Goal: Obtain resource: Download file/media

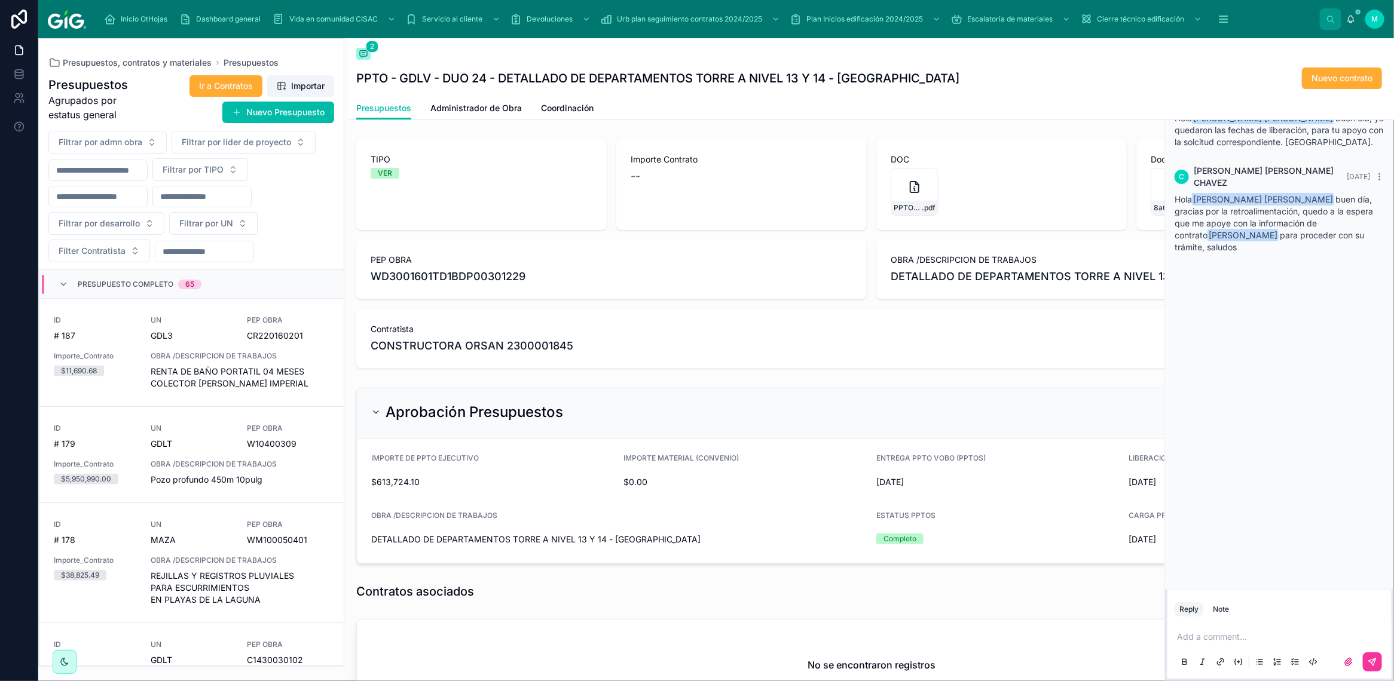
scroll to position [117, 0]
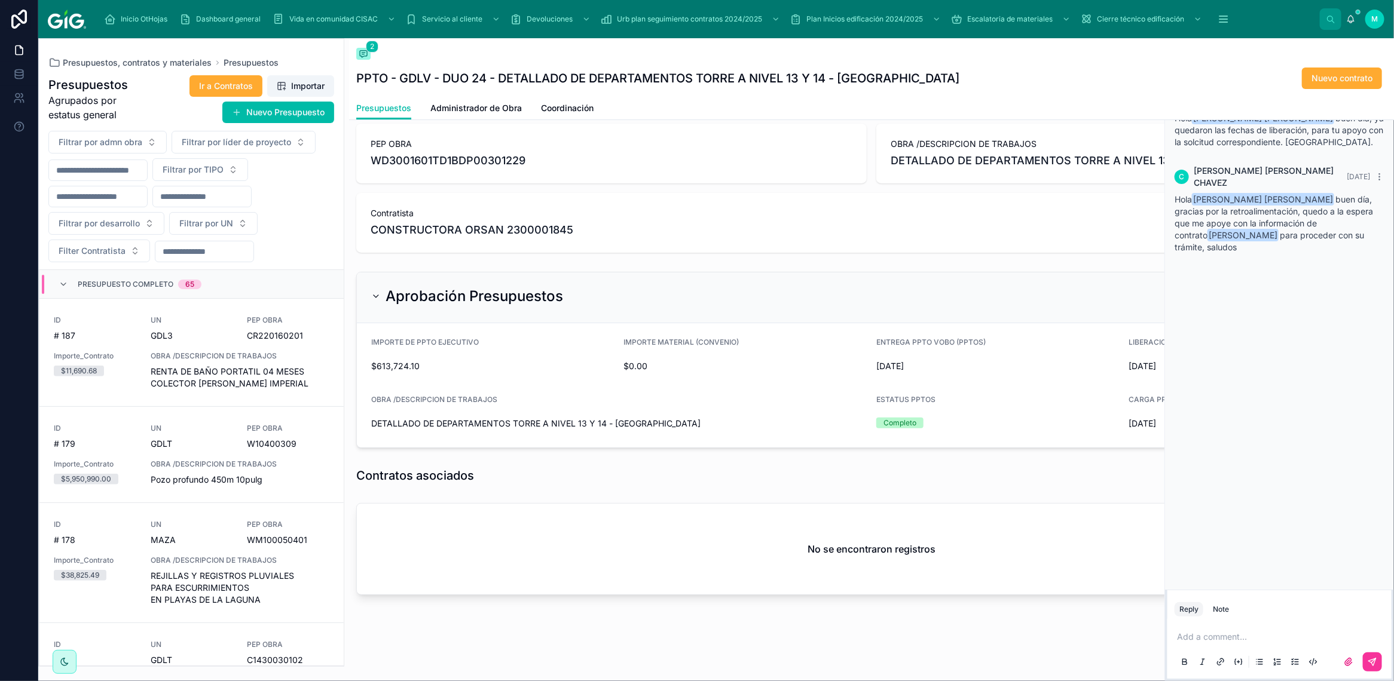
click at [135, 19] on span "Inicio OtHojas" at bounding box center [144, 19] width 47 height 10
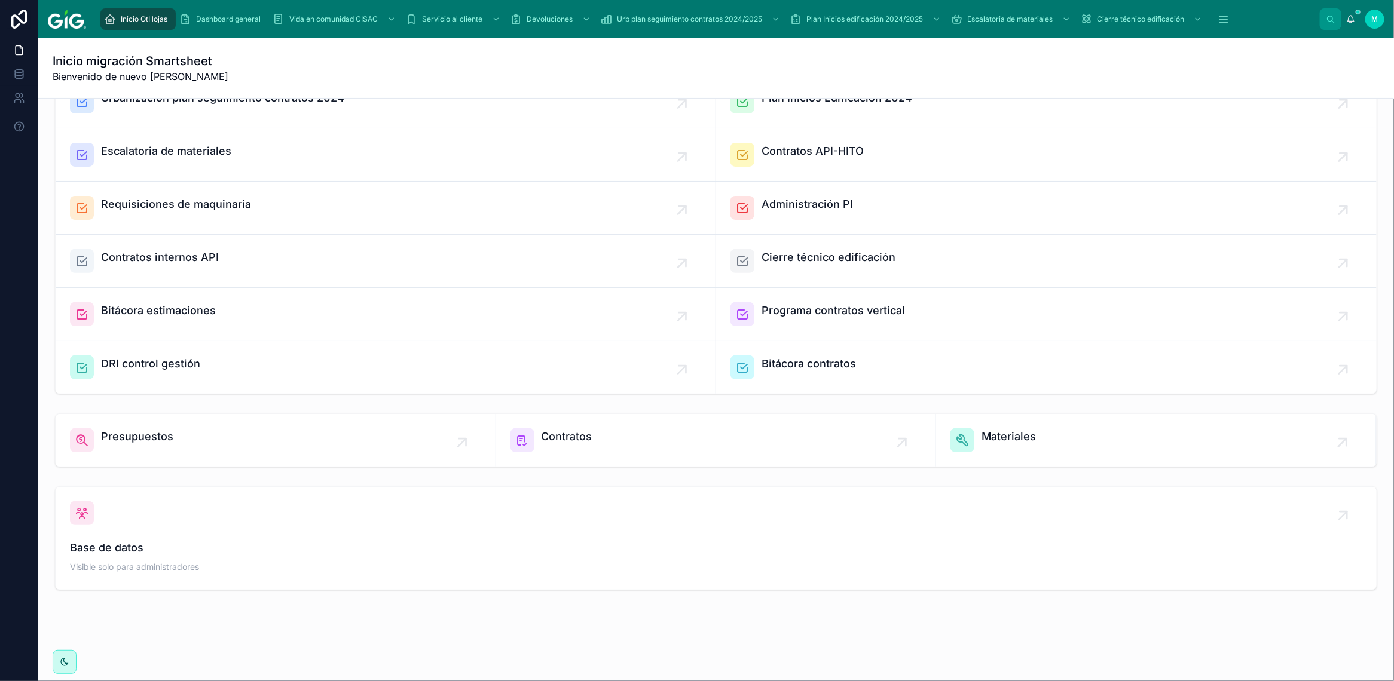
scroll to position [156, 0]
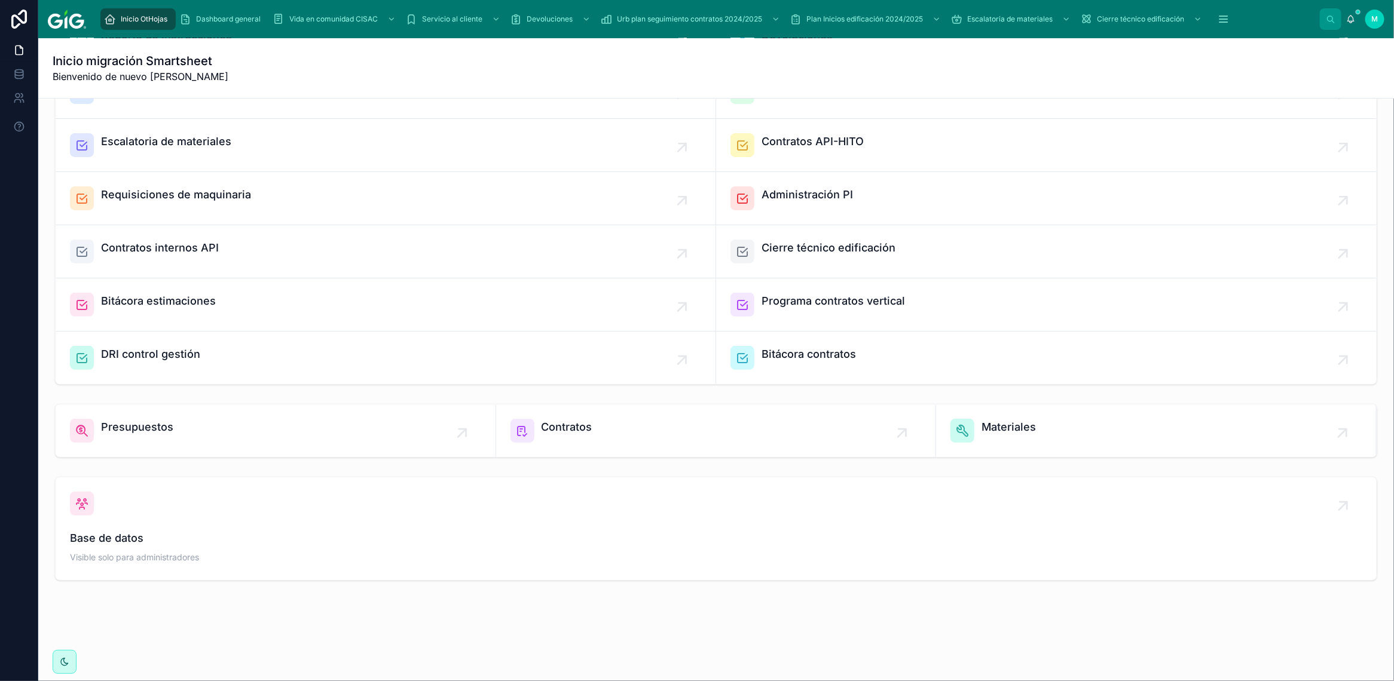
click at [556, 429] on span "Contratos" at bounding box center [567, 427] width 51 height 17
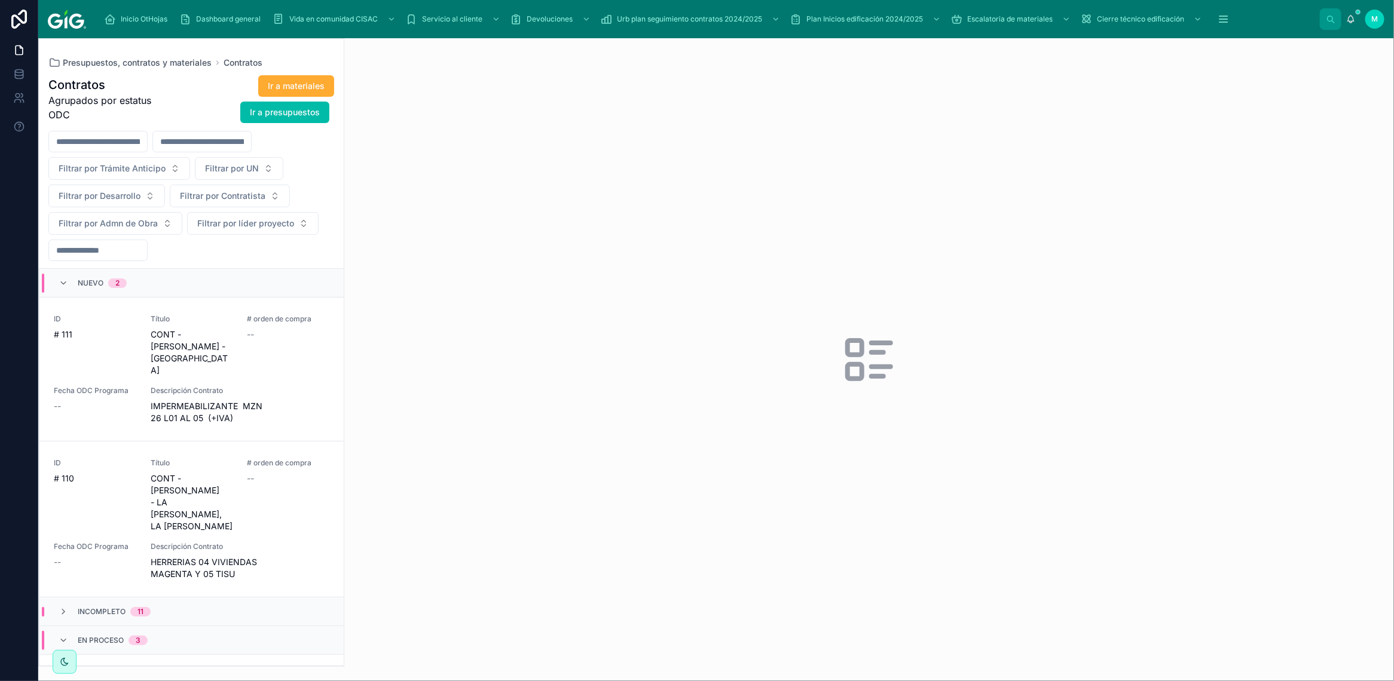
click at [210, 197] on span "Filtrar por Contratista" at bounding box center [222, 196] width 85 height 12
type input "********"
click at [243, 252] on div "ALUMINIO VIDRIO Y ACABADOS S.A DE C.V. 2300001885" at bounding box center [230, 245] width 166 height 19
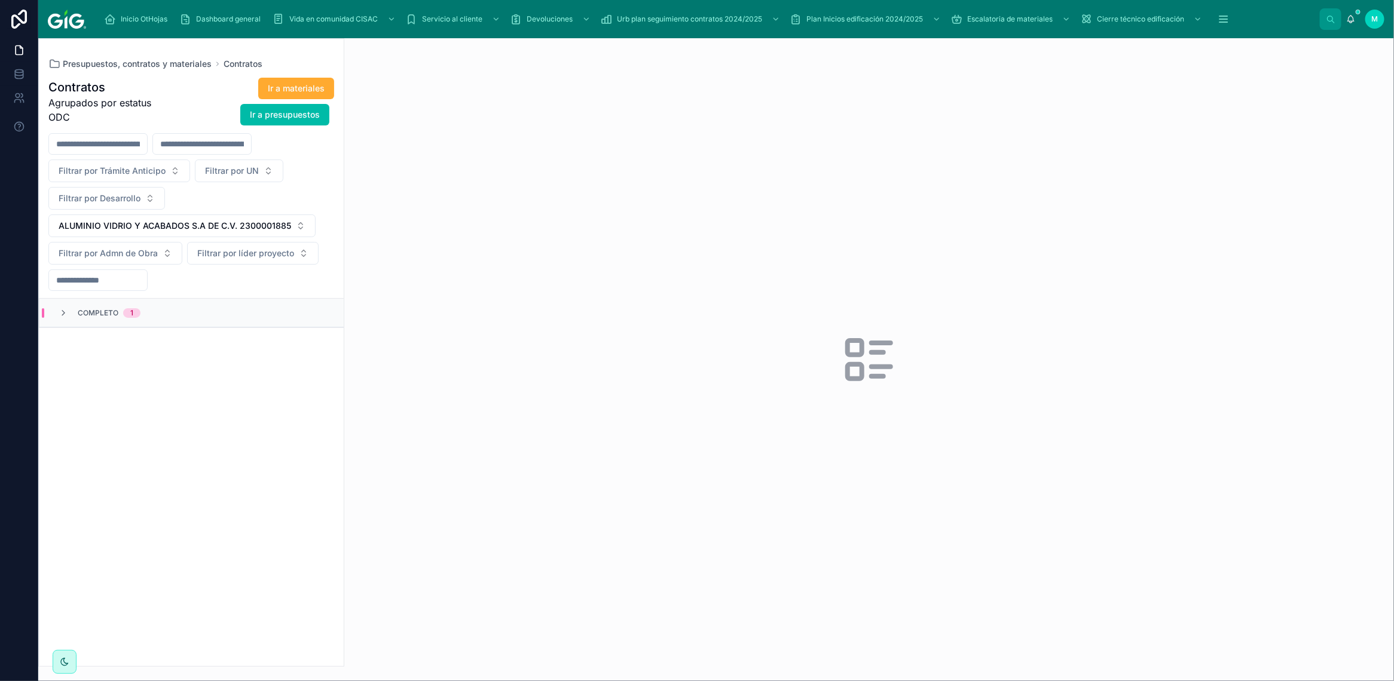
click at [61, 316] on icon at bounding box center [64, 313] width 10 height 10
click at [171, 420] on span "SUM. E INSTALACION DE LOUVER [GEOGRAPHIC_DATA]" at bounding box center [240, 418] width 179 height 24
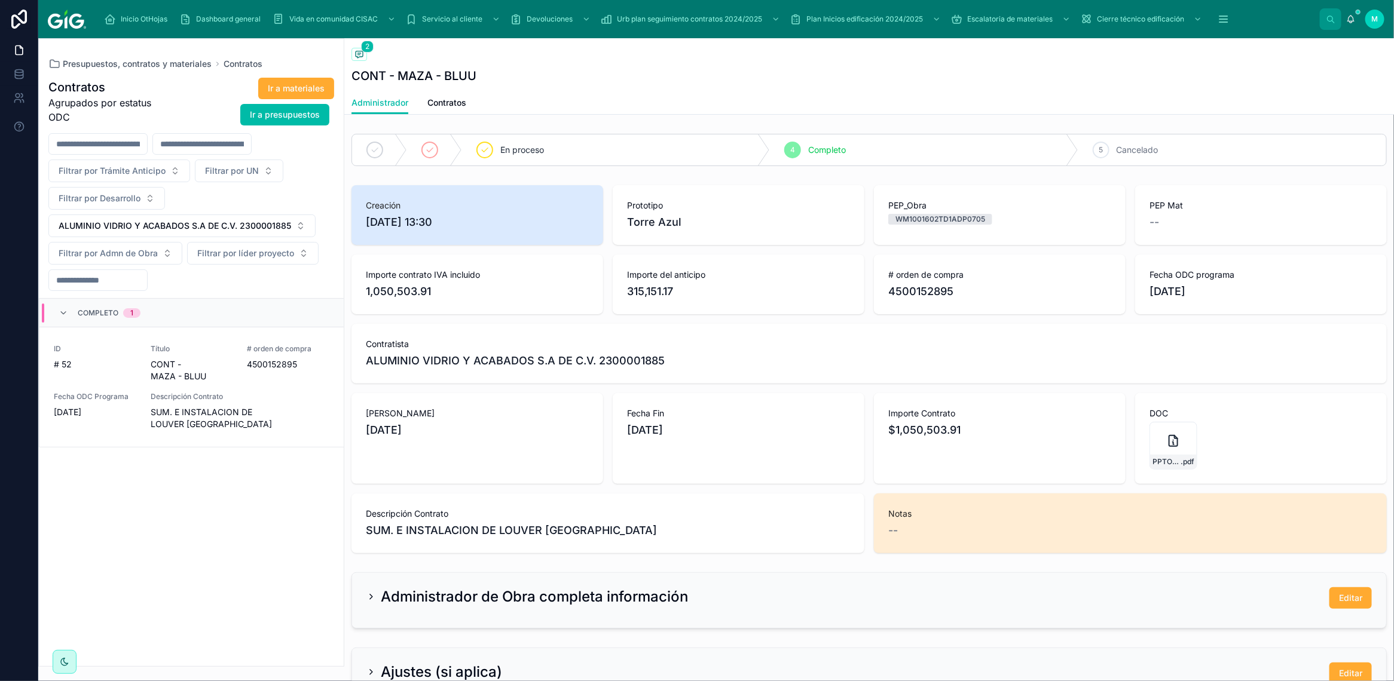
scroll to position [75, 0]
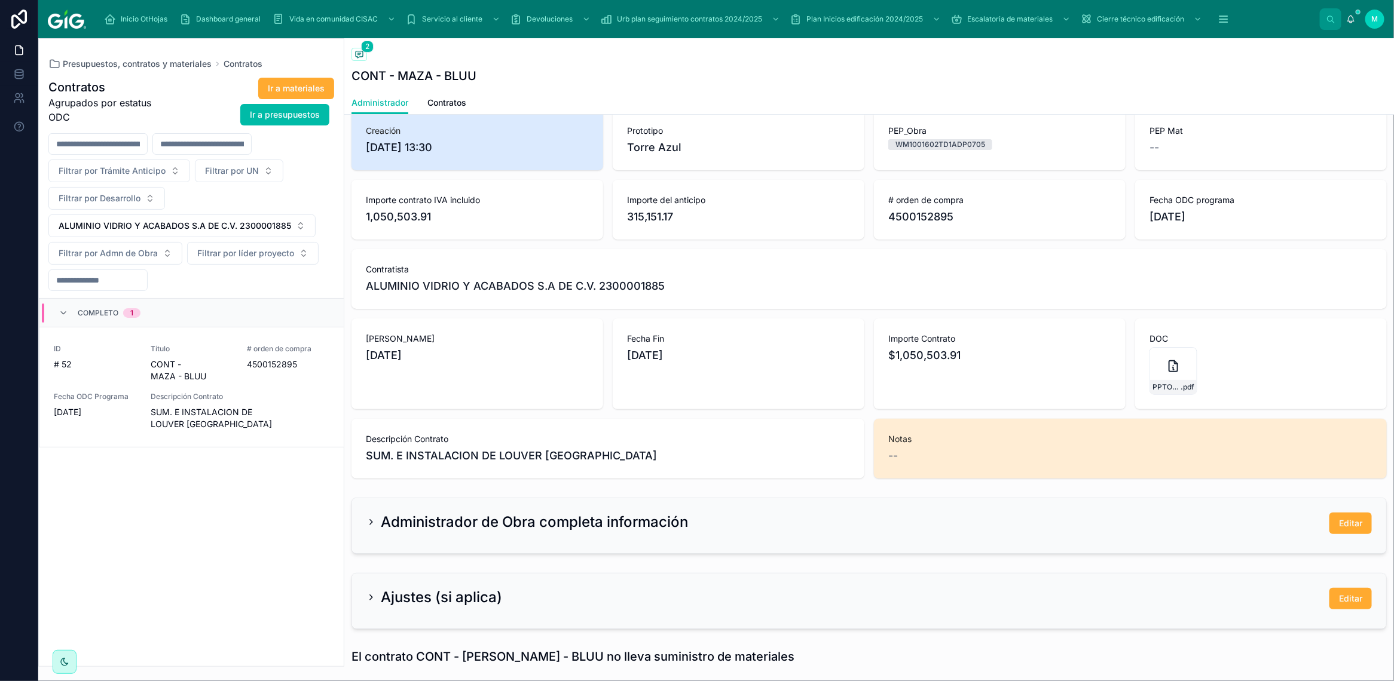
click at [1160, 378] on div "PPTO---MZTV---BLUU---LOUVERS-AZUL---ALUVACSA .pdf" at bounding box center [1173, 371] width 48 height 48
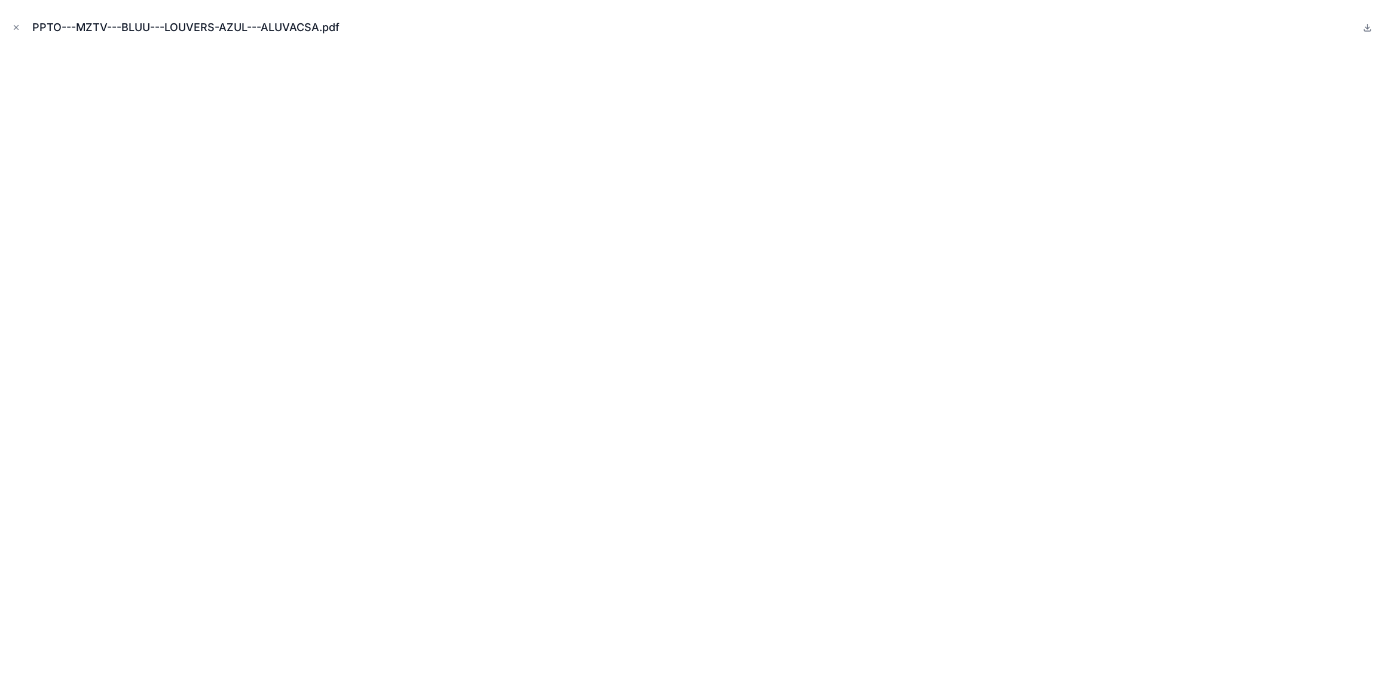
click at [17, 25] on icon "Close modal" at bounding box center [16, 27] width 8 height 8
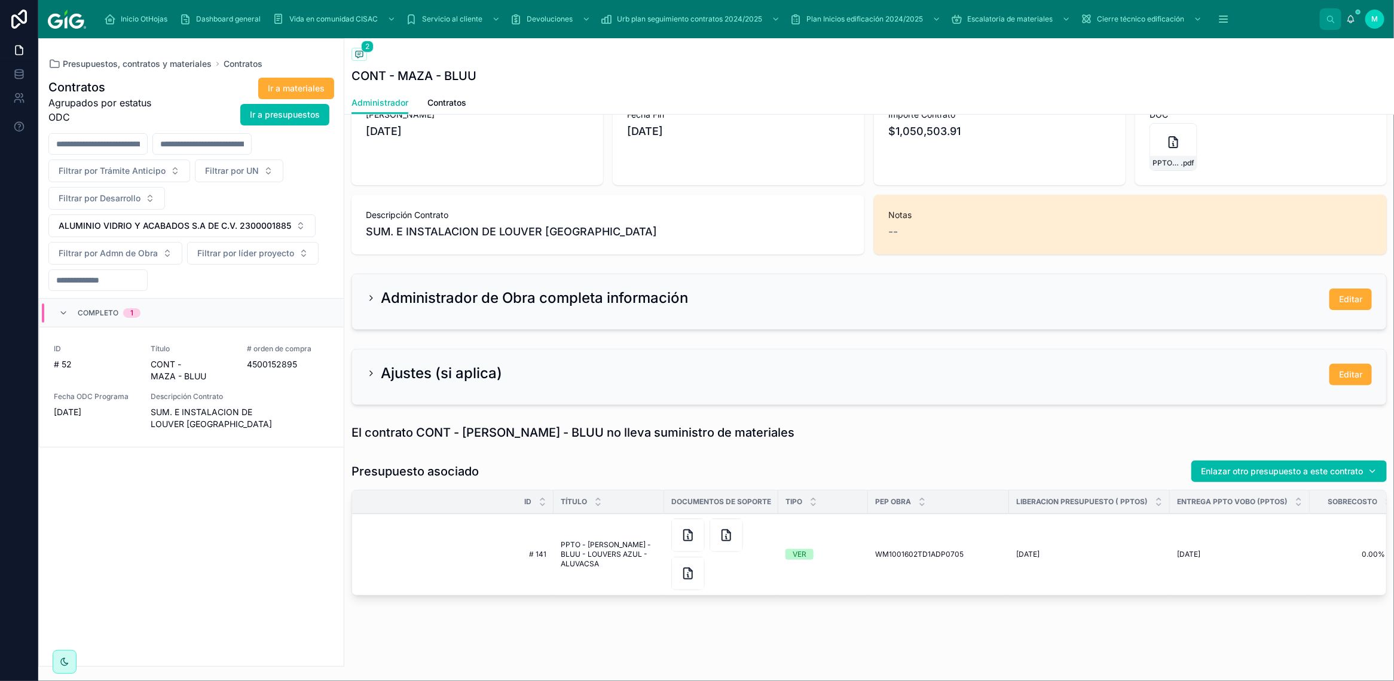
scroll to position [311, 0]
click at [686, 528] on icon at bounding box center [688, 535] width 14 height 14
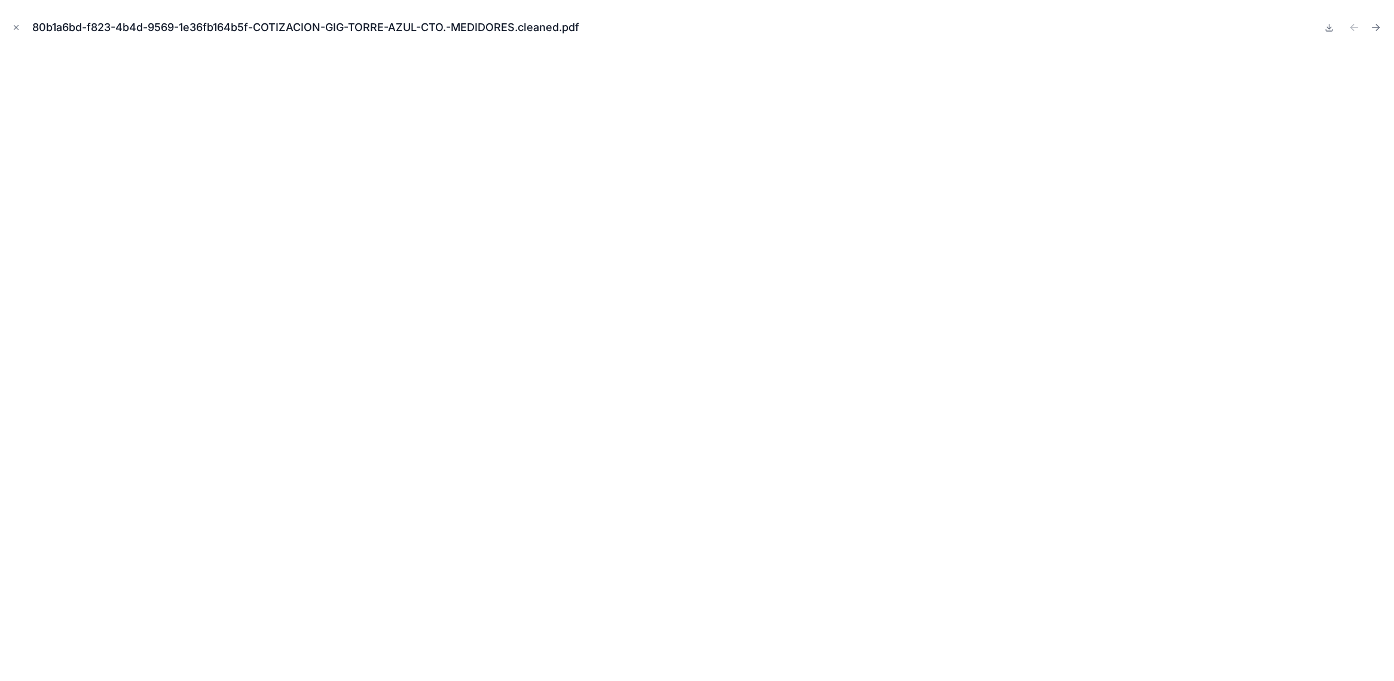
click at [10, 27] on button "Close modal" at bounding box center [16, 27] width 13 height 13
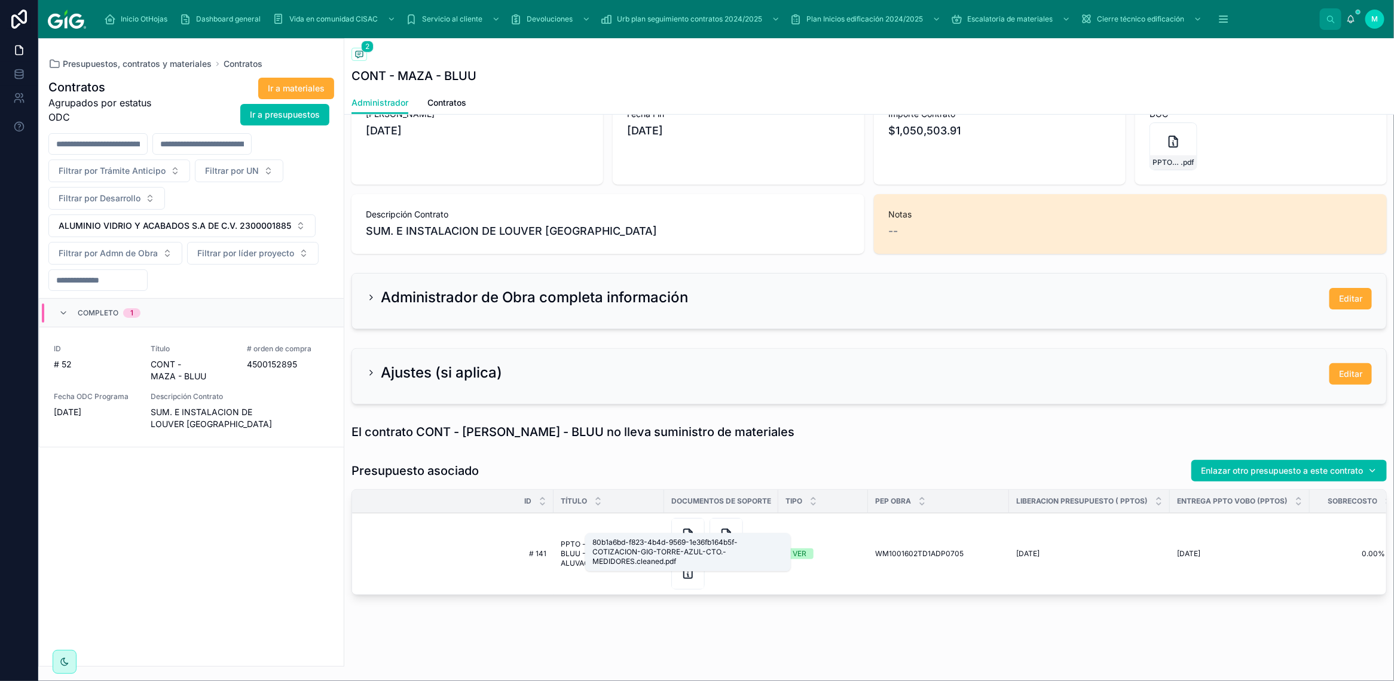
click at [687, 528] on icon at bounding box center [688, 535] width 14 height 14
click at [729, 528] on icon at bounding box center [726, 535] width 14 height 14
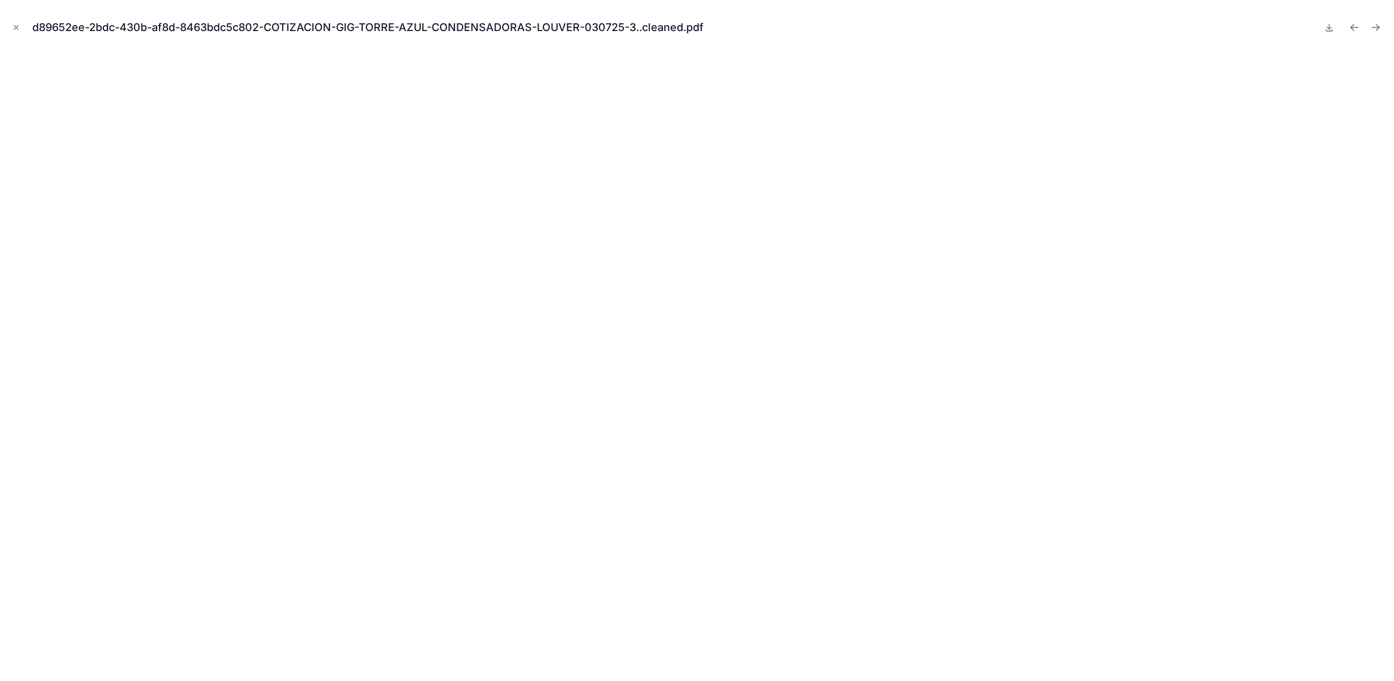
click at [10, 25] on button "Close modal" at bounding box center [16, 27] width 13 height 13
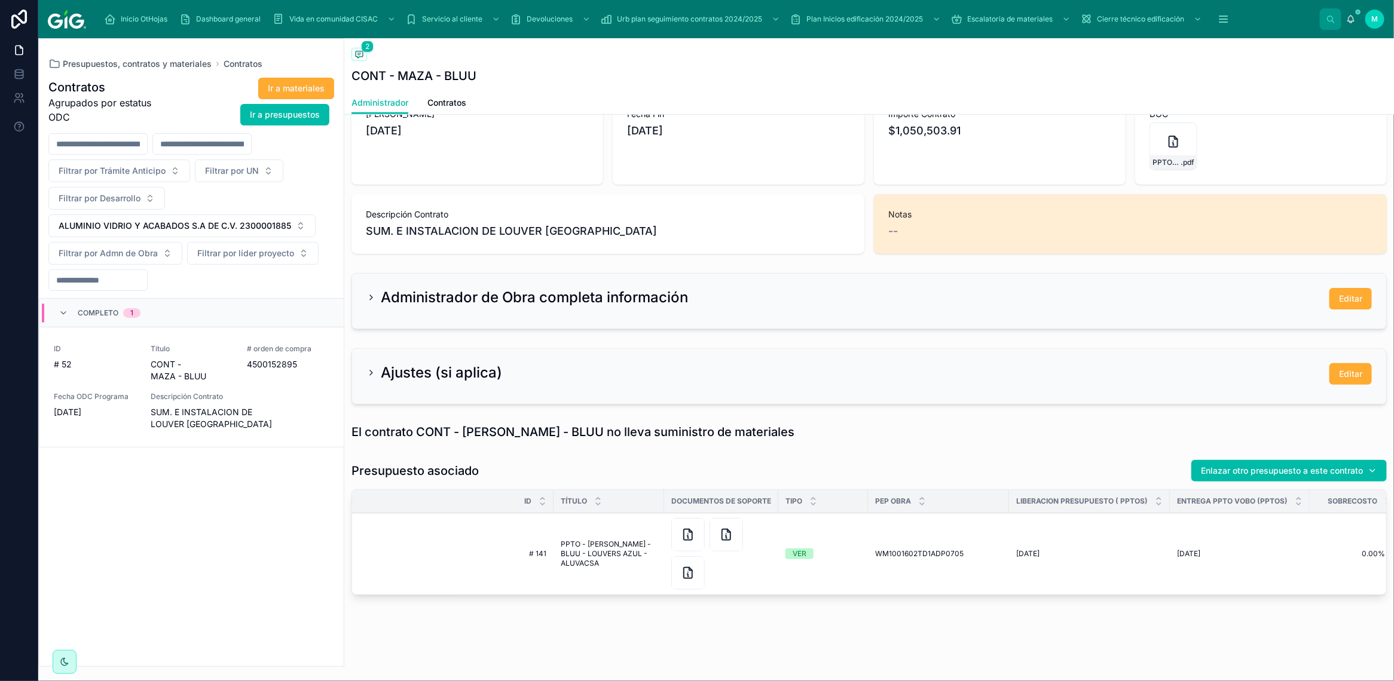
click at [677, 556] on div at bounding box center [687, 572] width 33 height 33
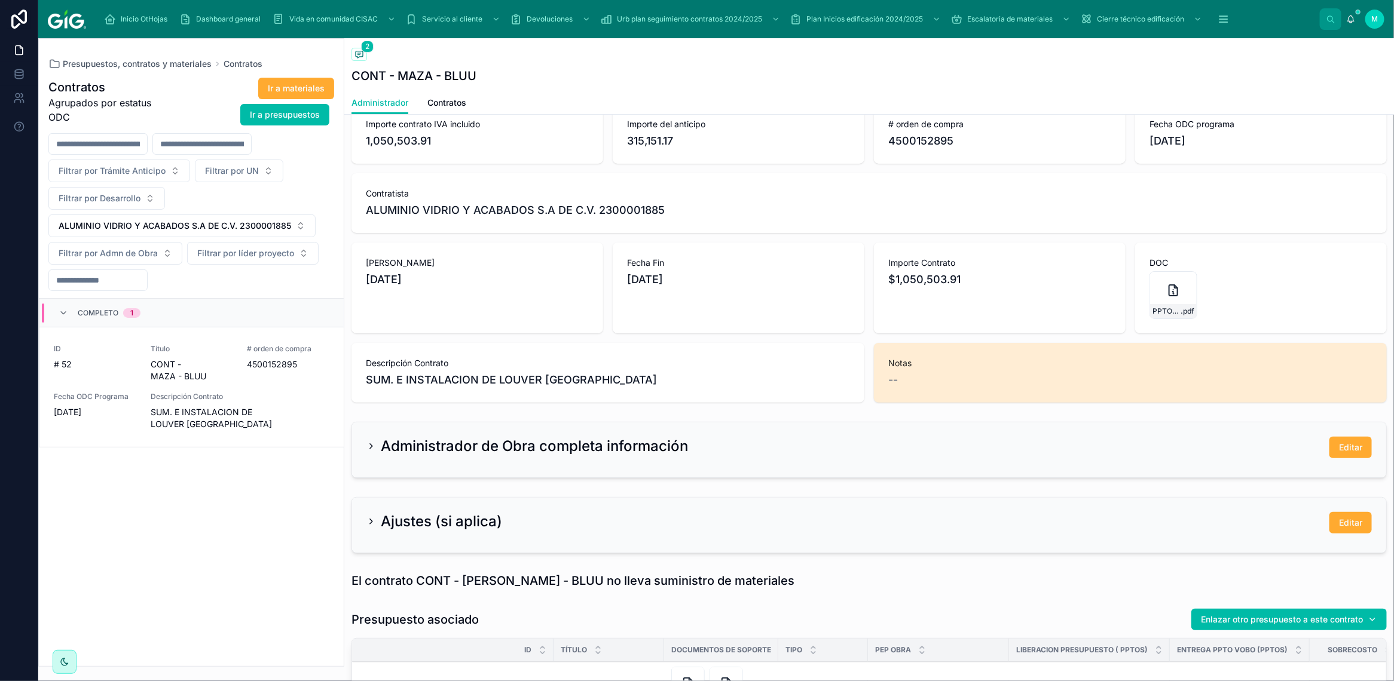
scroll to position [224, 0]
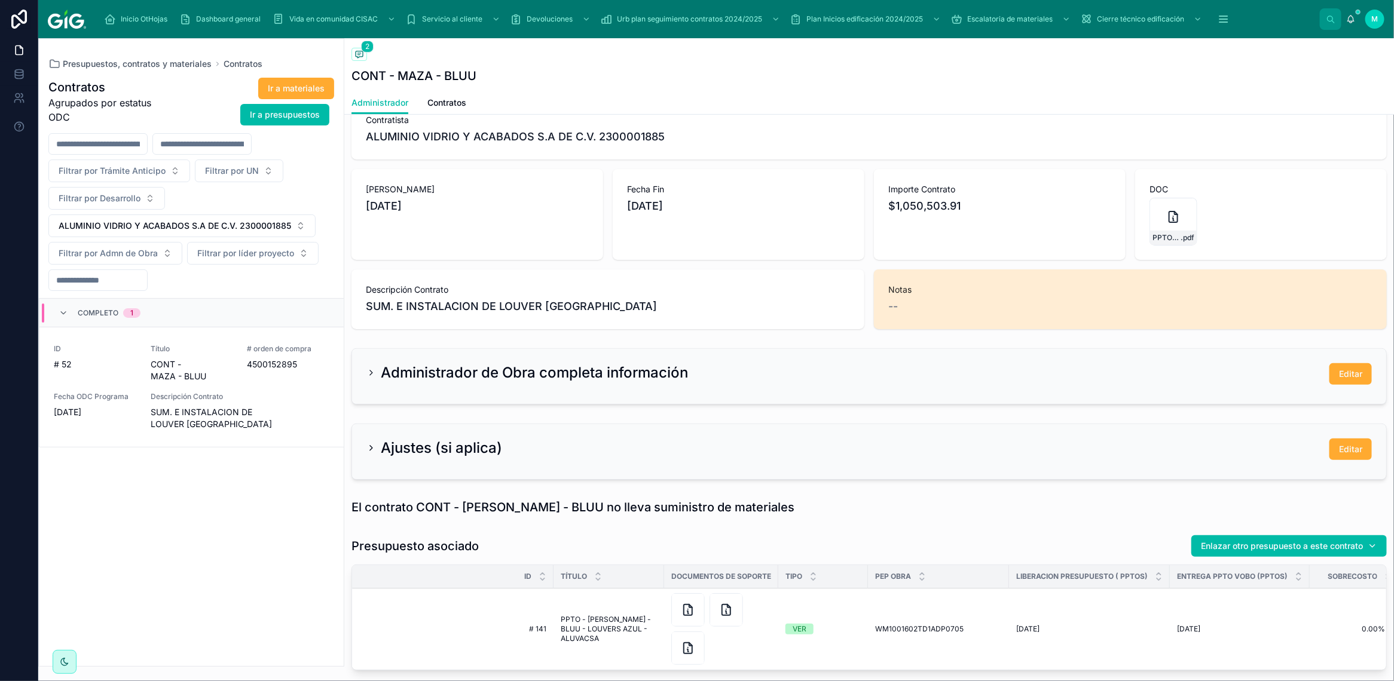
click at [369, 369] on icon at bounding box center [371, 373] width 10 height 10
click at [371, 377] on icon at bounding box center [371, 373] width 10 height 10
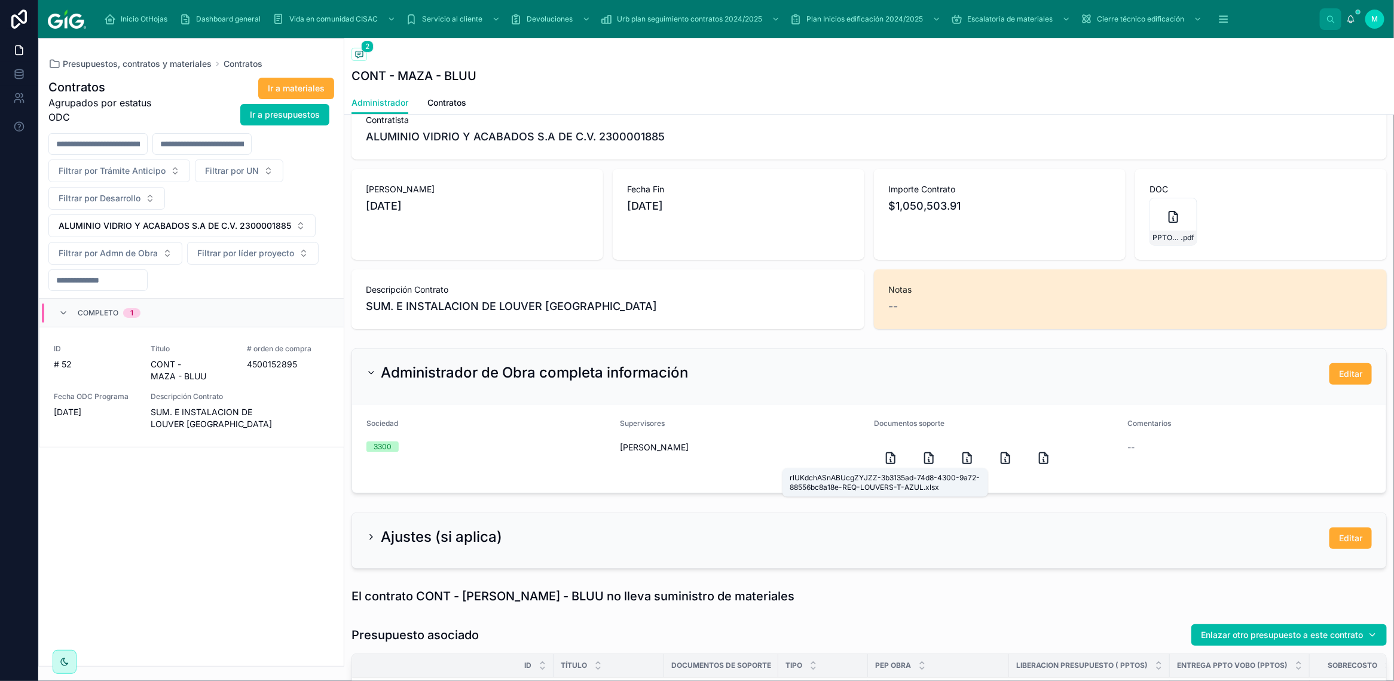
click at [889, 461] on icon at bounding box center [890, 458] width 8 height 11
click at [922, 455] on icon at bounding box center [929, 458] width 14 height 14
click at [960, 455] on icon at bounding box center [967, 458] width 14 height 14
click at [1039, 453] on icon at bounding box center [1043, 458] width 8 height 11
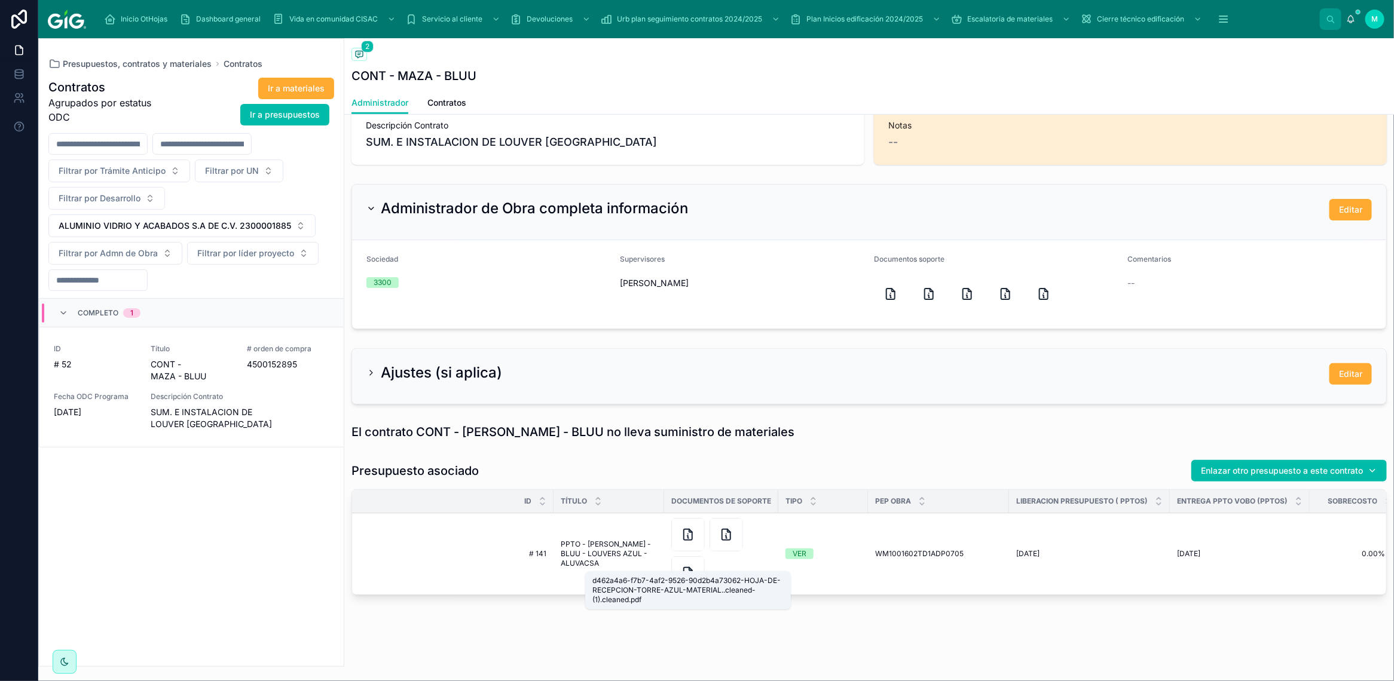
click at [691, 566] on icon at bounding box center [688, 573] width 14 height 14
click at [688, 532] on div at bounding box center [687, 534] width 33 height 33
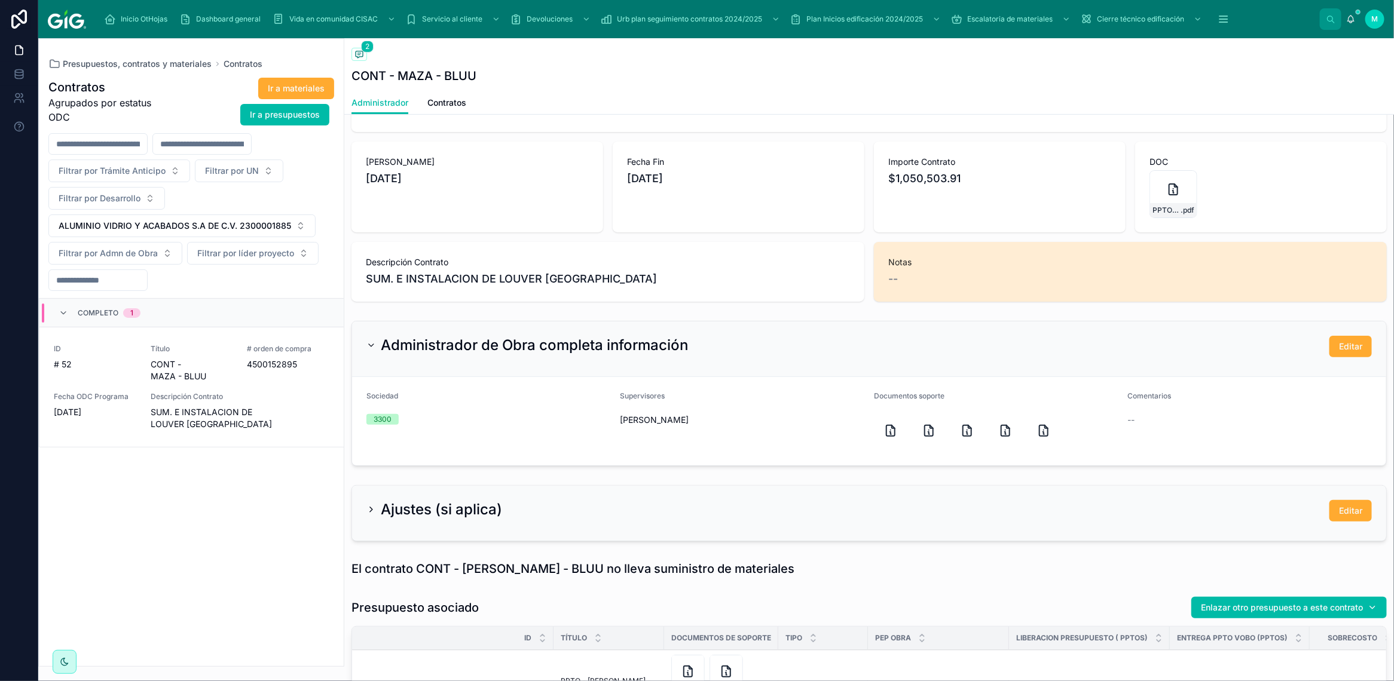
scroll to position [401, 0]
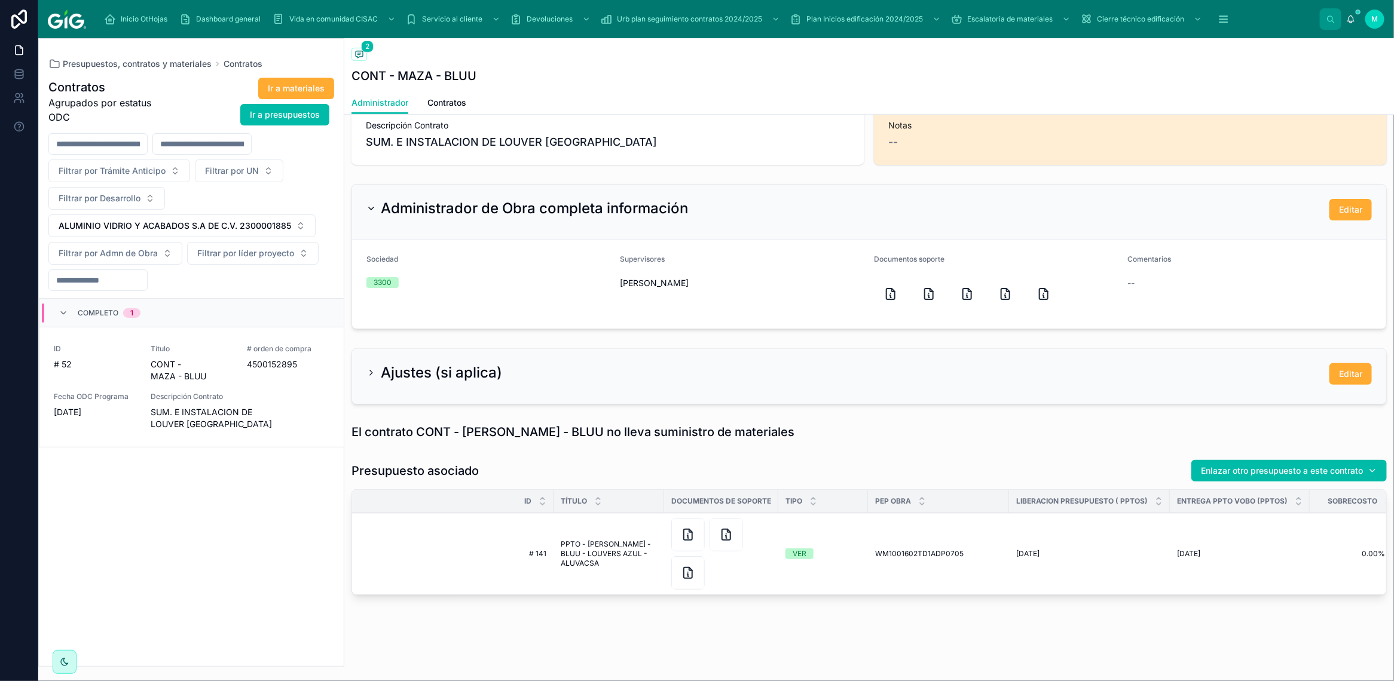
click at [698, 524] on div at bounding box center [687, 534] width 33 height 33
click at [891, 287] on icon at bounding box center [890, 294] width 14 height 14
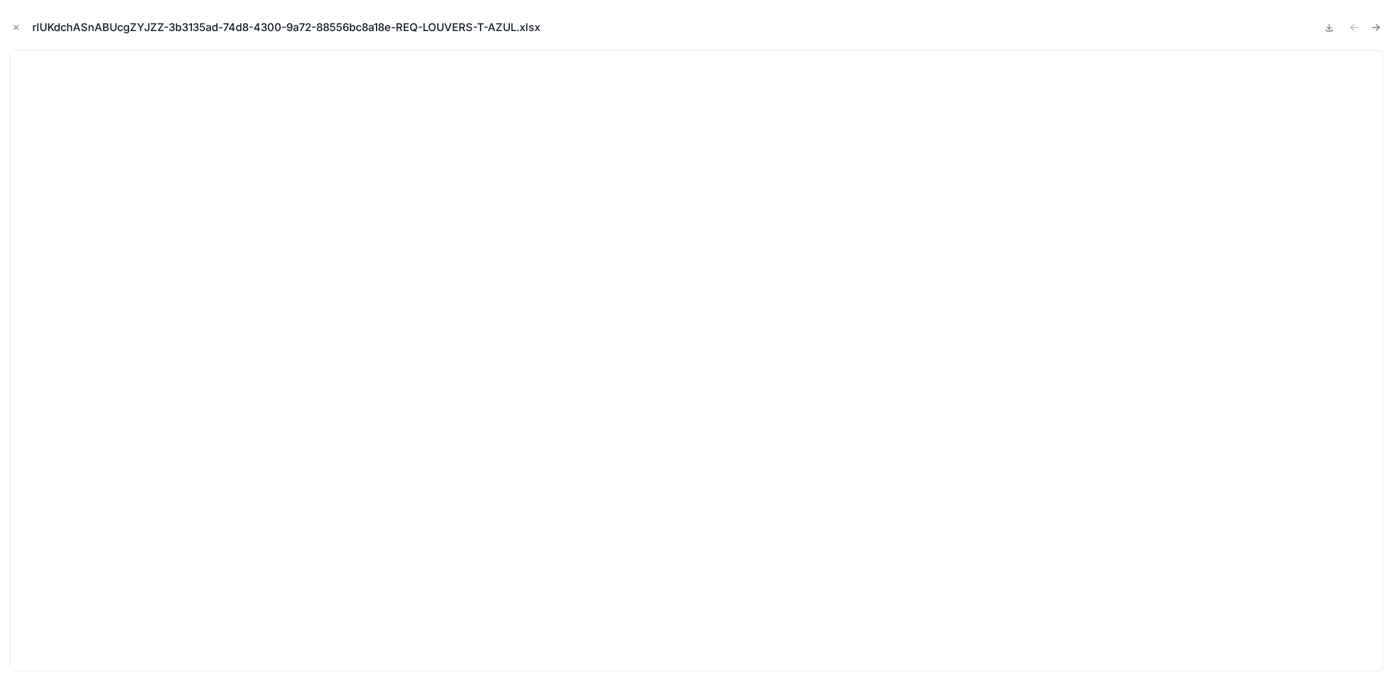
click at [10, 22] on button "Close modal" at bounding box center [16, 27] width 13 height 13
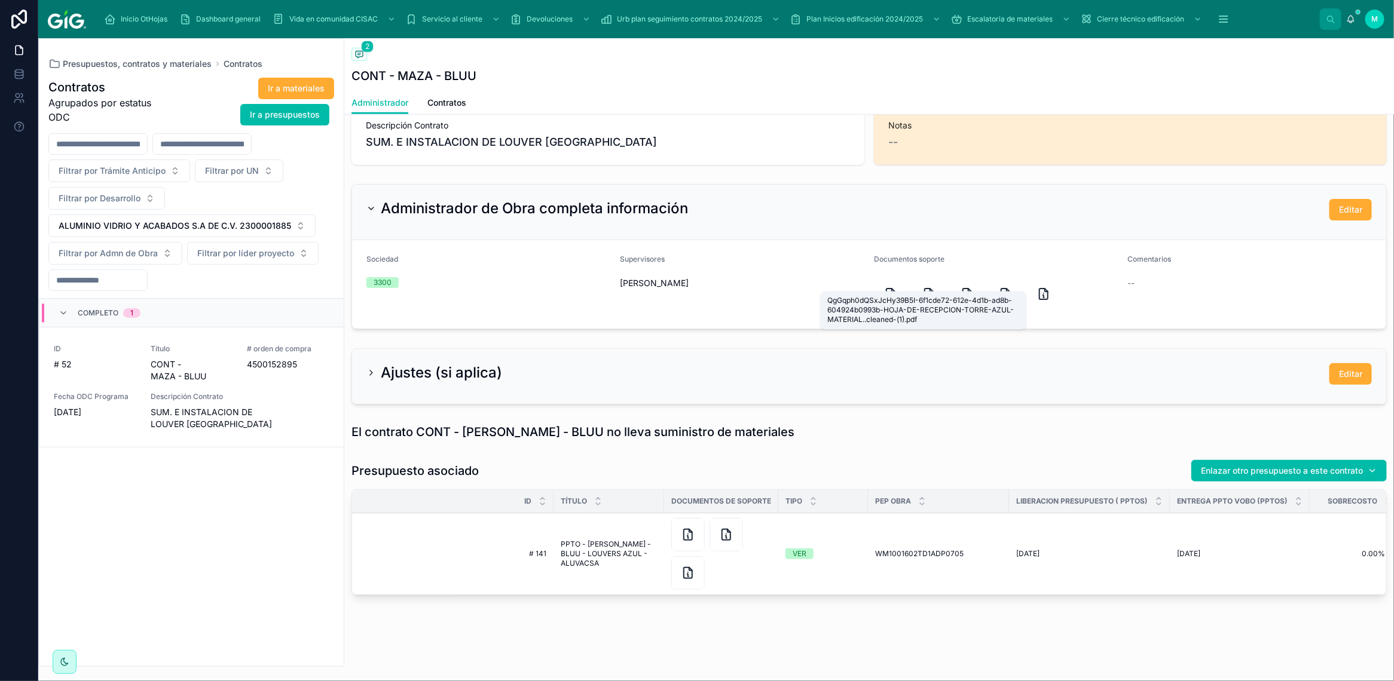
click at [925, 289] on icon at bounding box center [929, 294] width 8 height 11
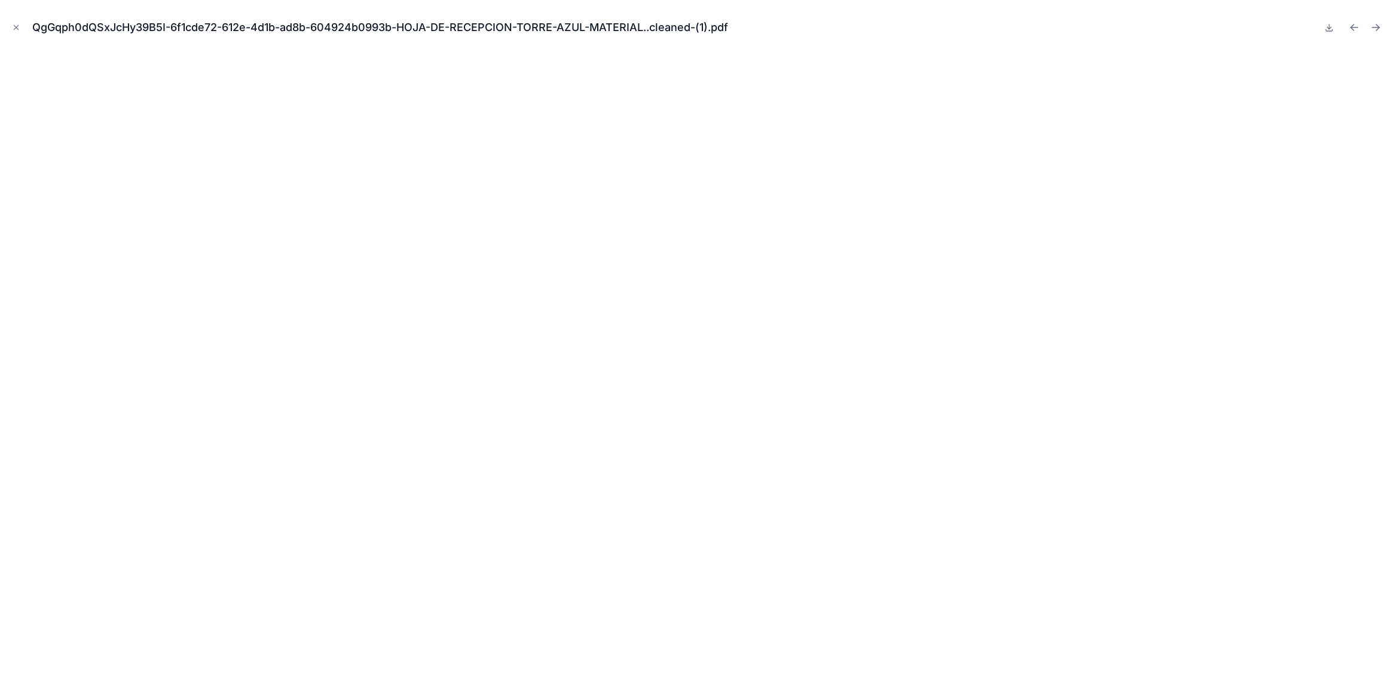
click at [22, 27] on button "Close modal" at bounding box center [16, 27] width 13 height 13
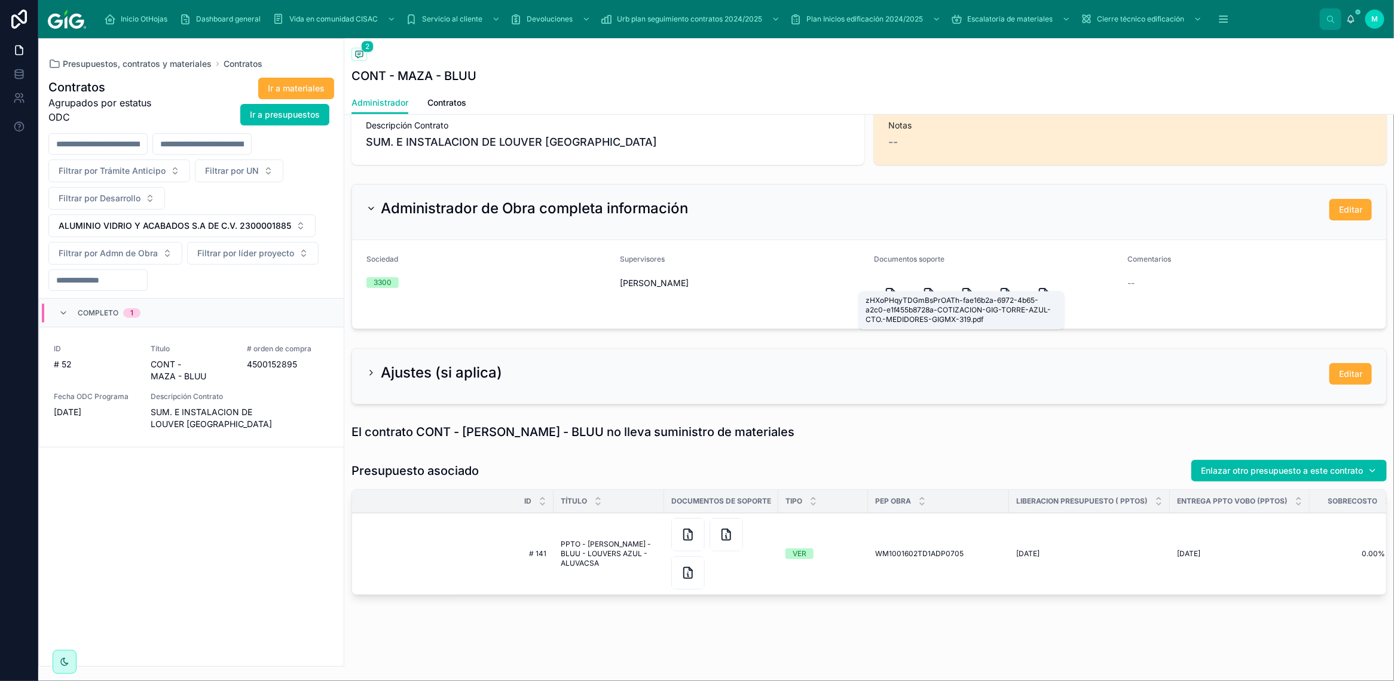
click at [965, 289] on icon at bounding box center [967, 294] width 8 height 11
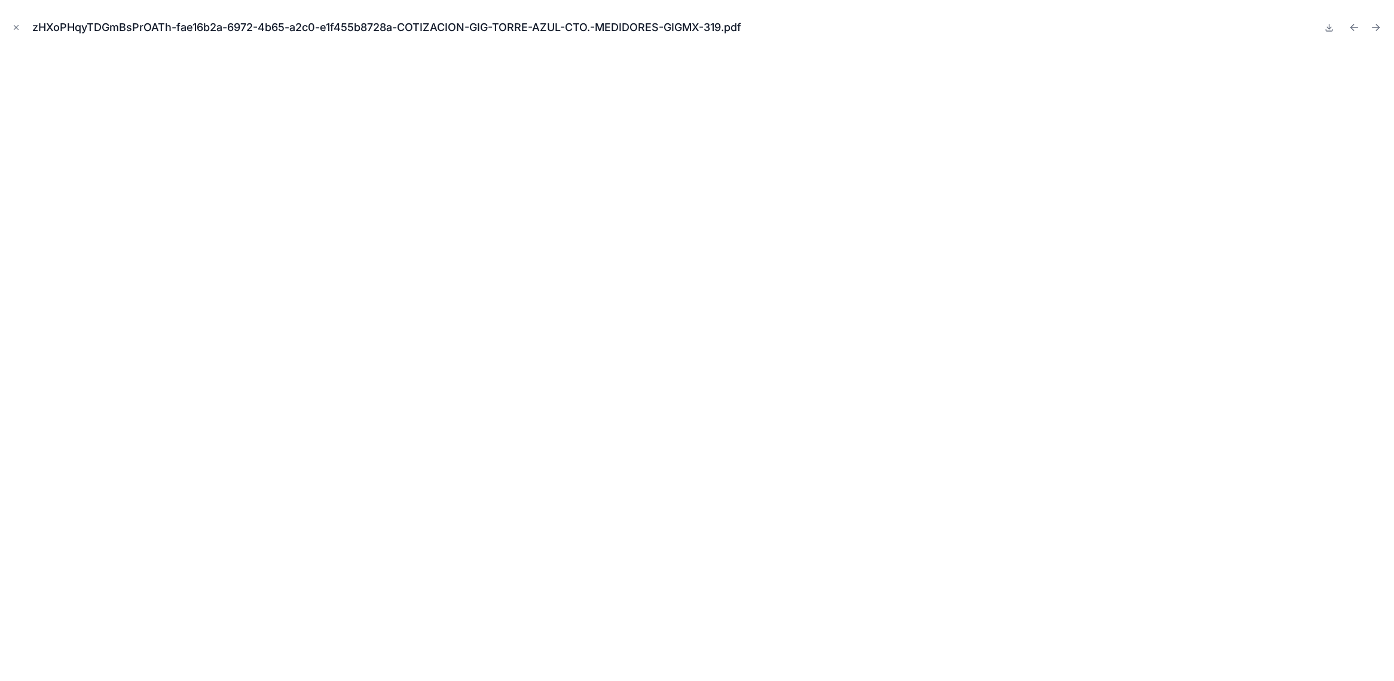
click at [13, 27] on icon "Close modal" at bounding box center [16, 27] width 8 height 8
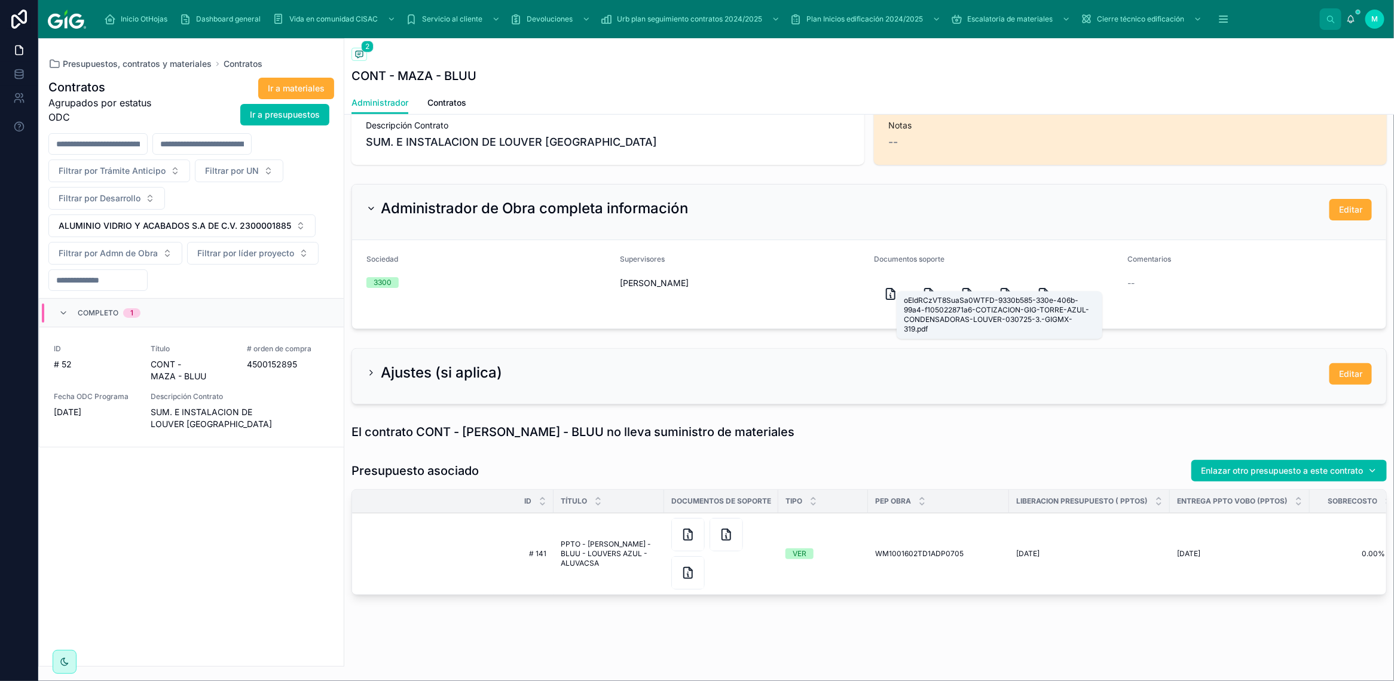
click at [998, 287] on icon at bounding box center [1005, 294] width 14 height 14
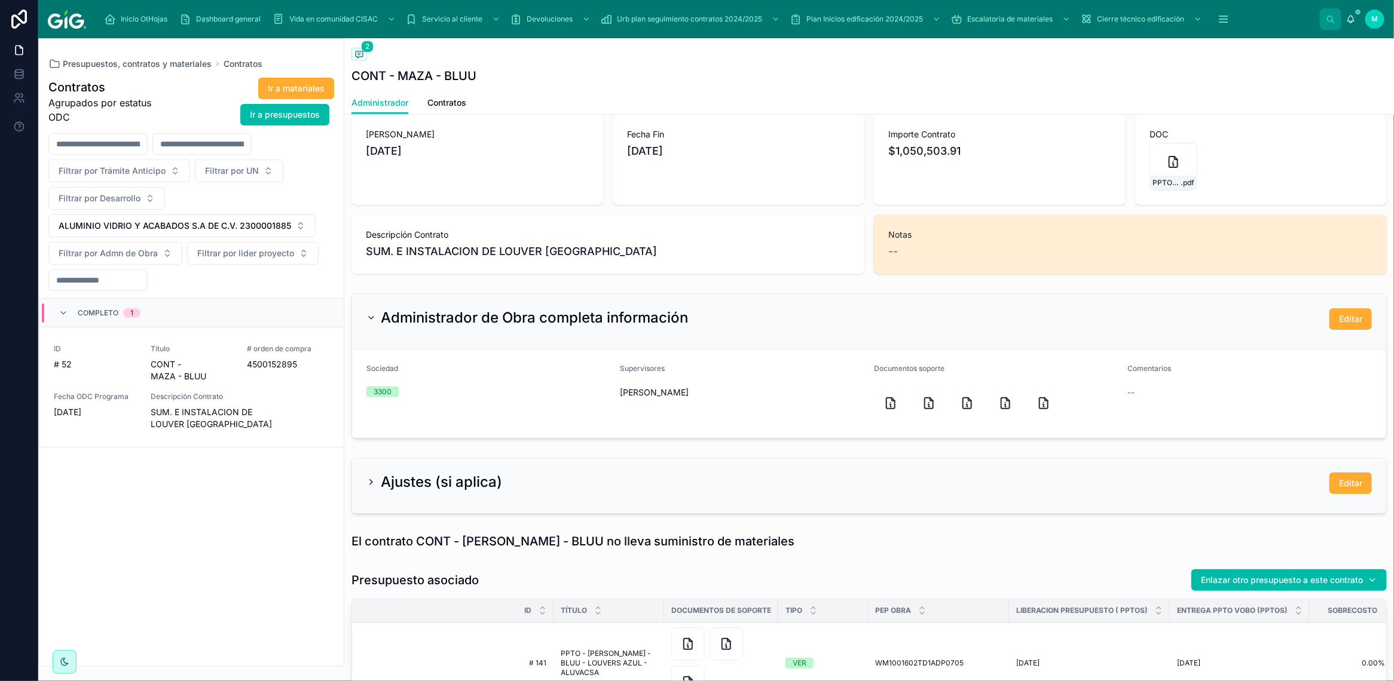
scroll to position [102, 0]
